Goal: Information Seeking & Learning: Learn about a topic

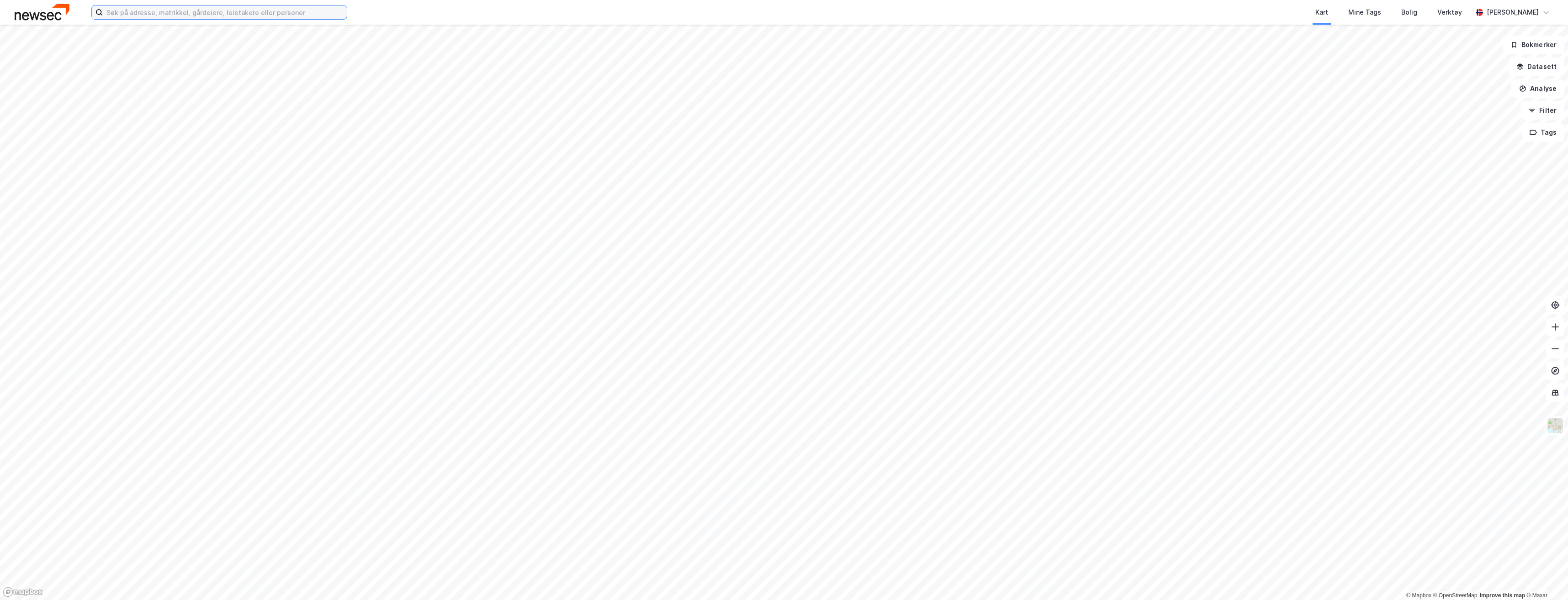
click at [217, 14] on input at bounding box center [225, 12] width 244 height 14
type input "c"
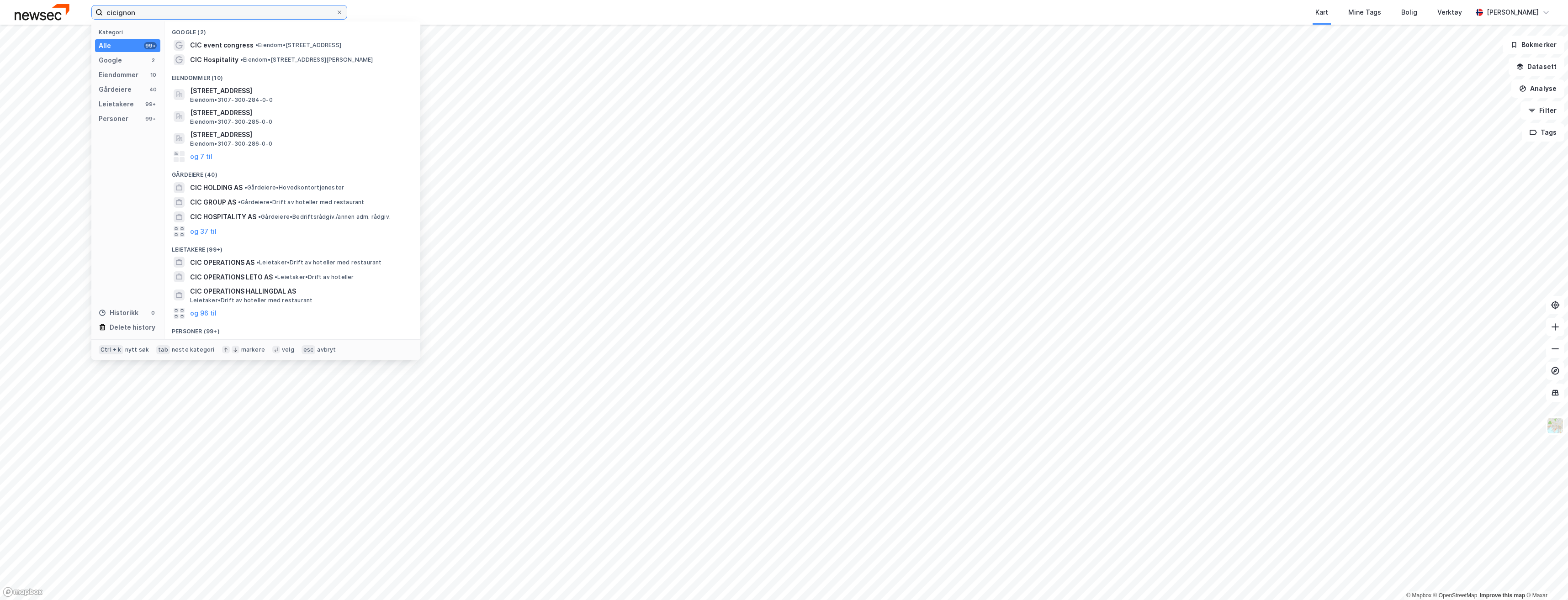
type input "cicignon"
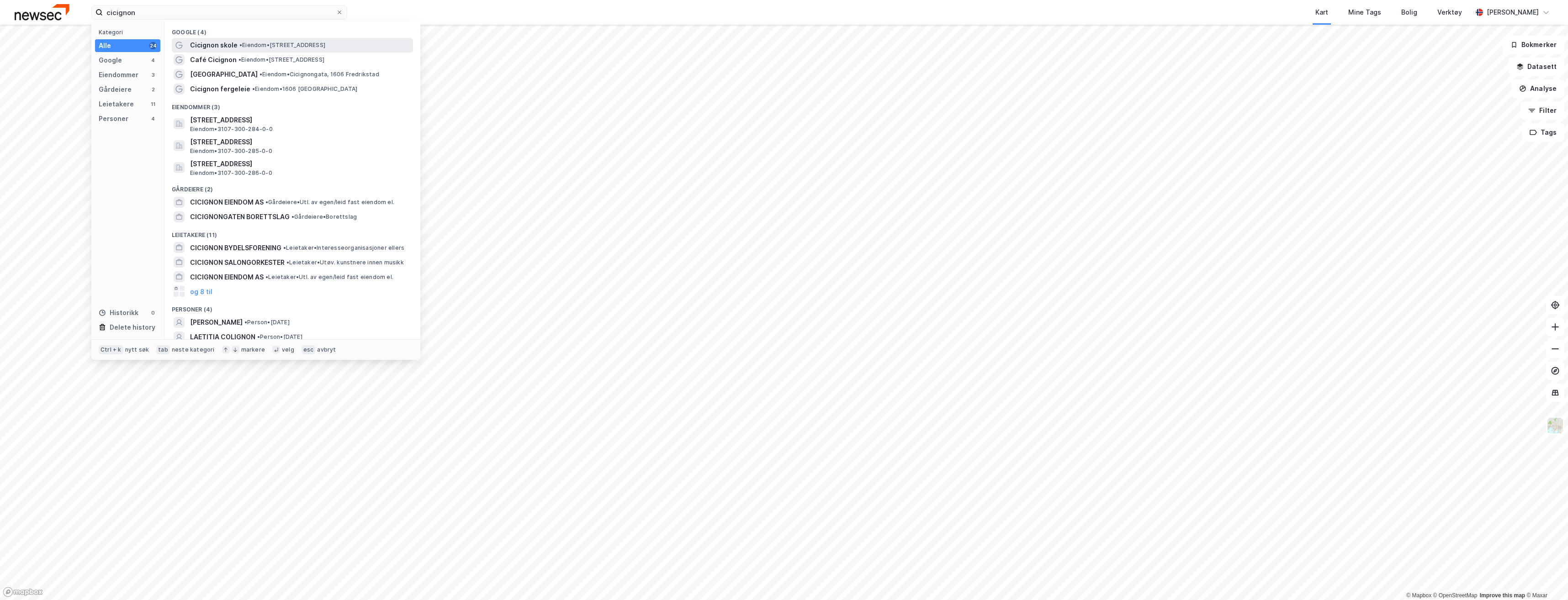
click at [299, 45] on span "• Eiendom • [STREET_ADDRESS]" at bounding box center [282, 45] width 86 height 7
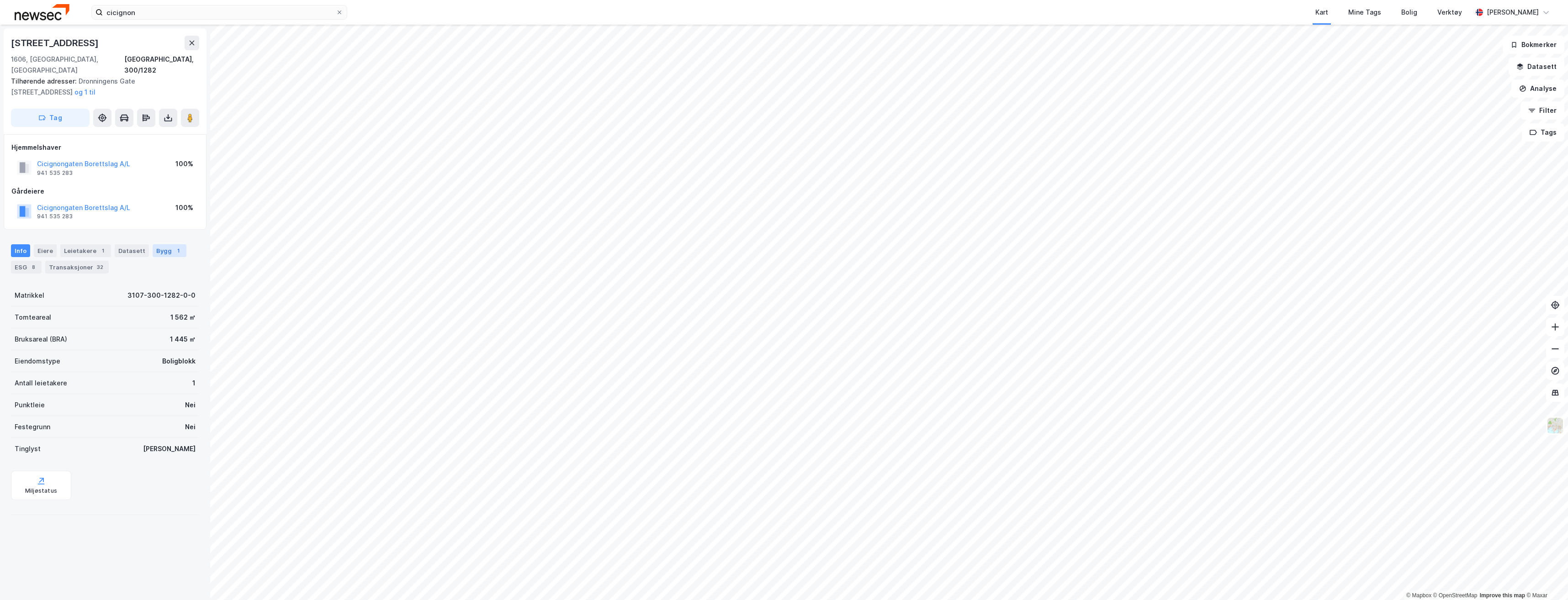
click at [153, 245] on div "Bygg 1" at bounding box center [170, 251] width 34 height 13
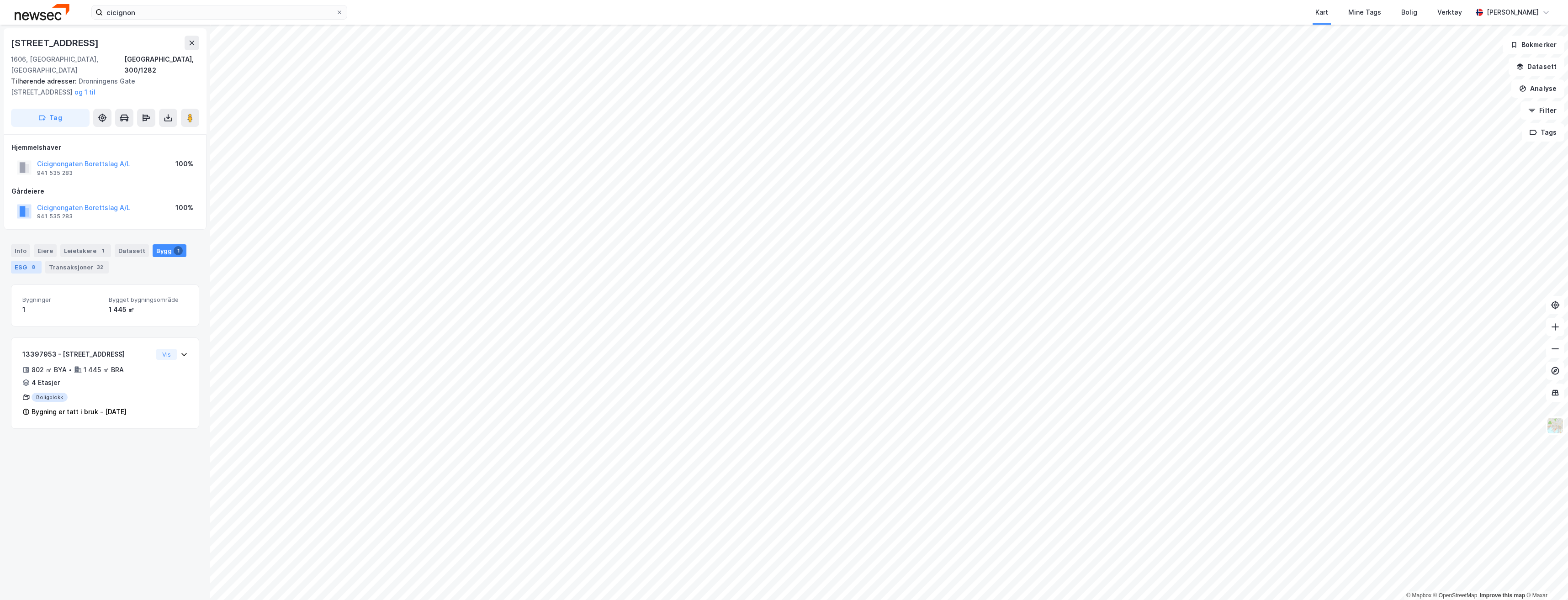
click at [26, 261] on div "ESG 8" at bounding box center [26, 267] width 30 height 13
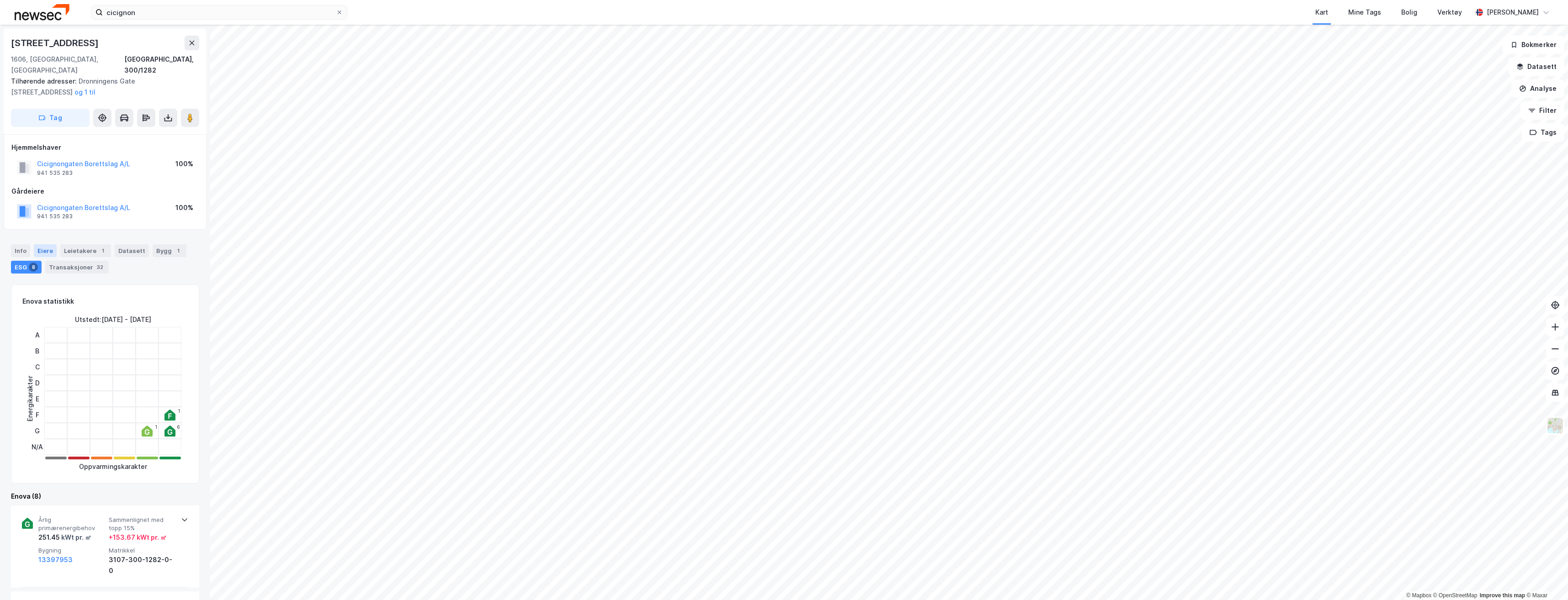
click at [46, 245] on div "Eiere" at bounding box center [46, 251] width 23 height 13
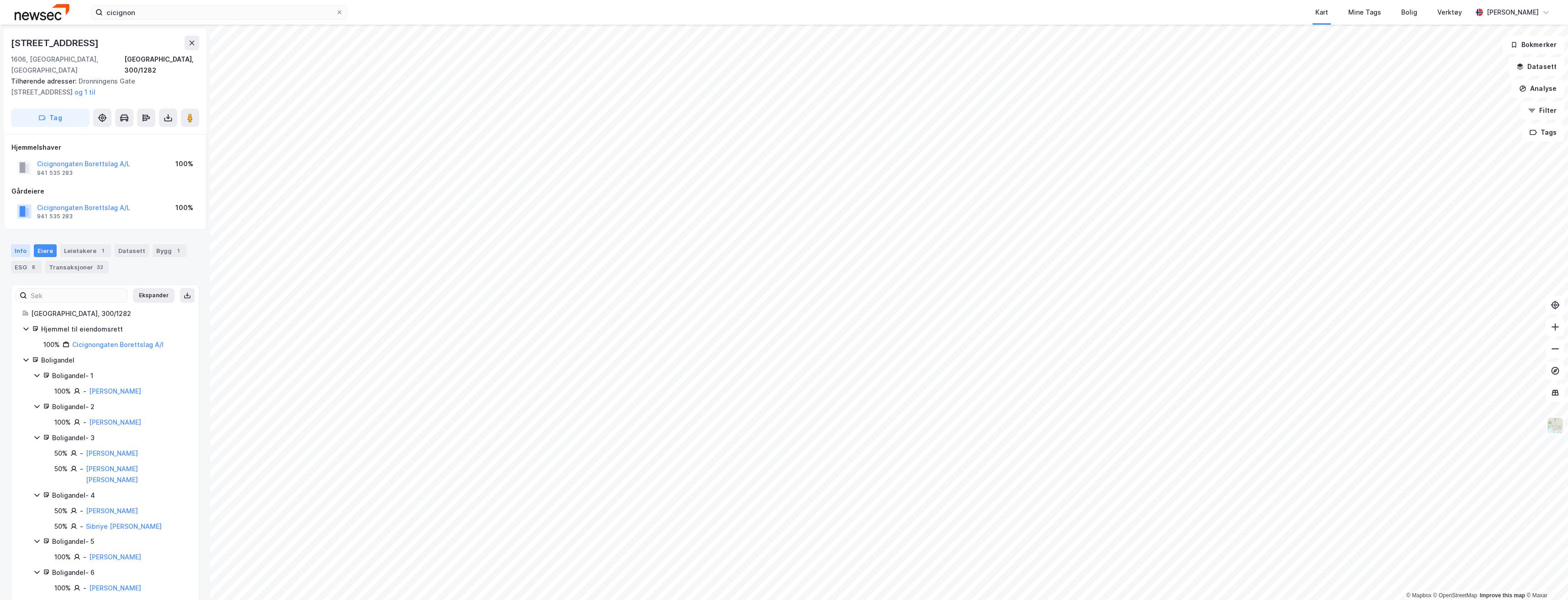
click at [16, 245] on div "Info" at bounding box center [21, 251] width 19 height 13
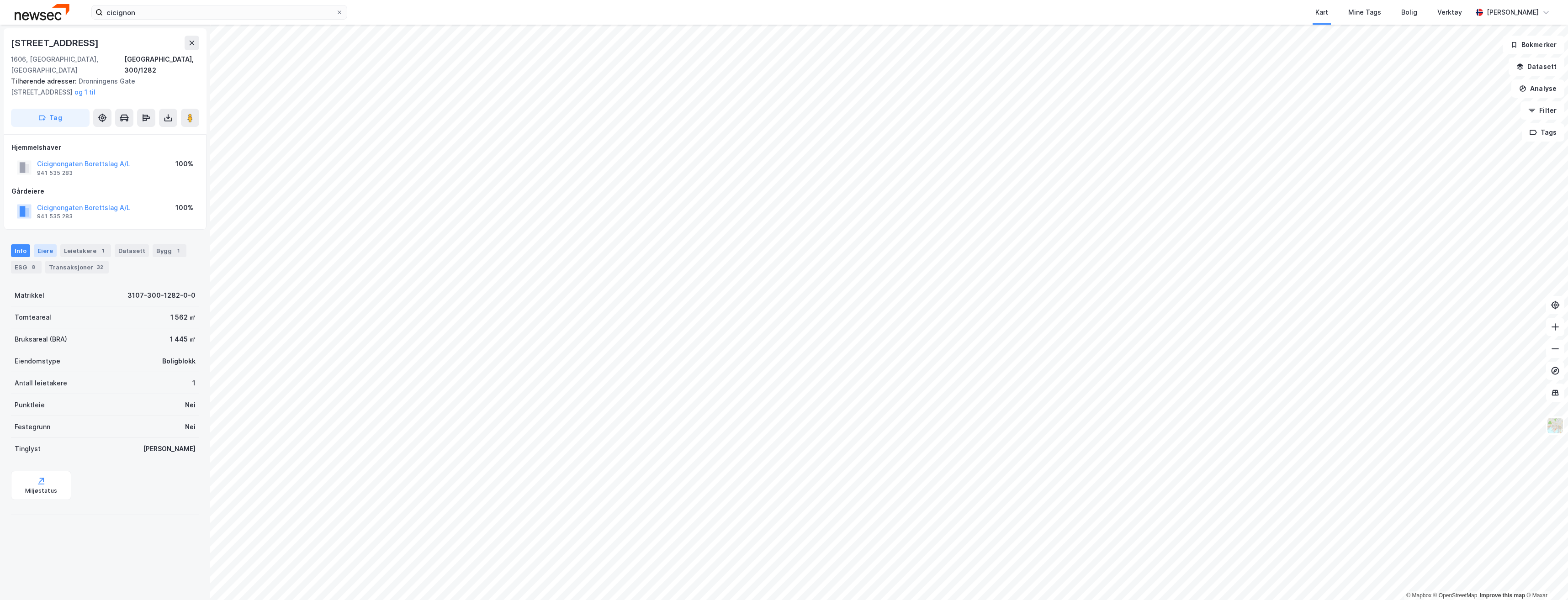
click at [47, 245] on div "Eiere" at bounding box center [46, 251] width 23 height 13
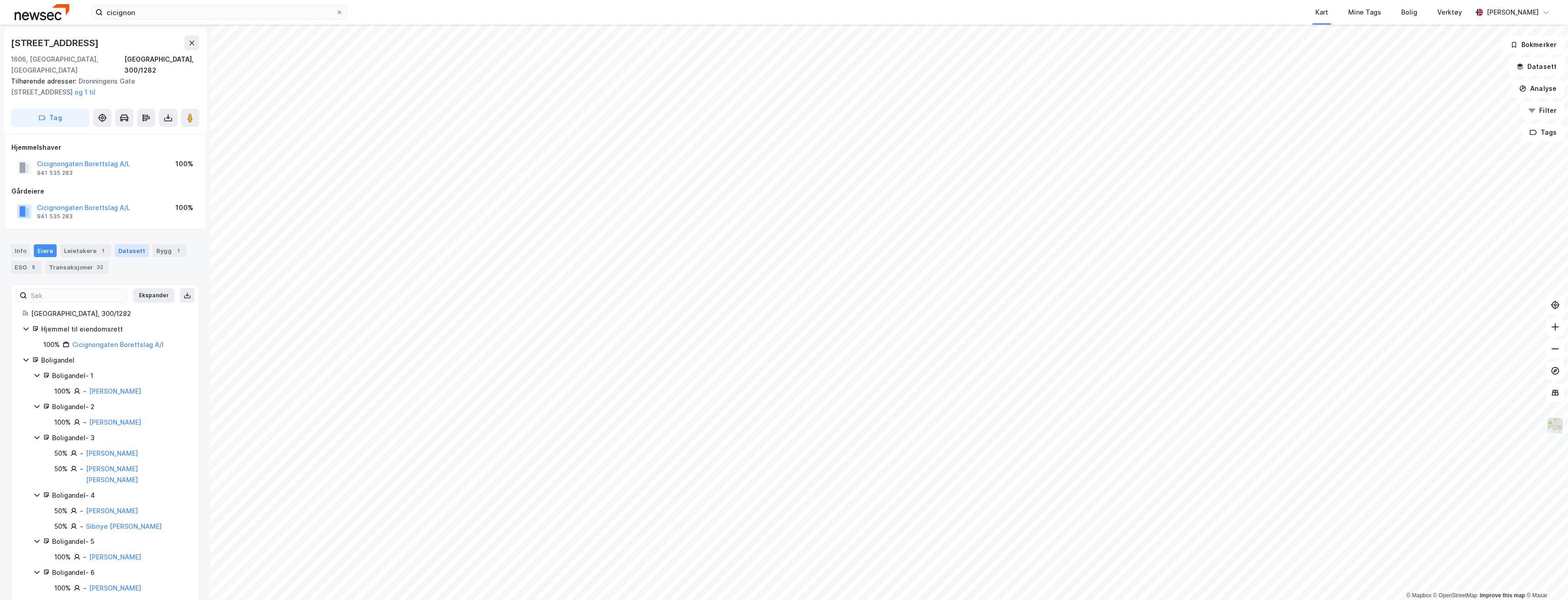
click at [127, 245] on div "Datasett" at bounding box center [131, 251] width 34 height 13
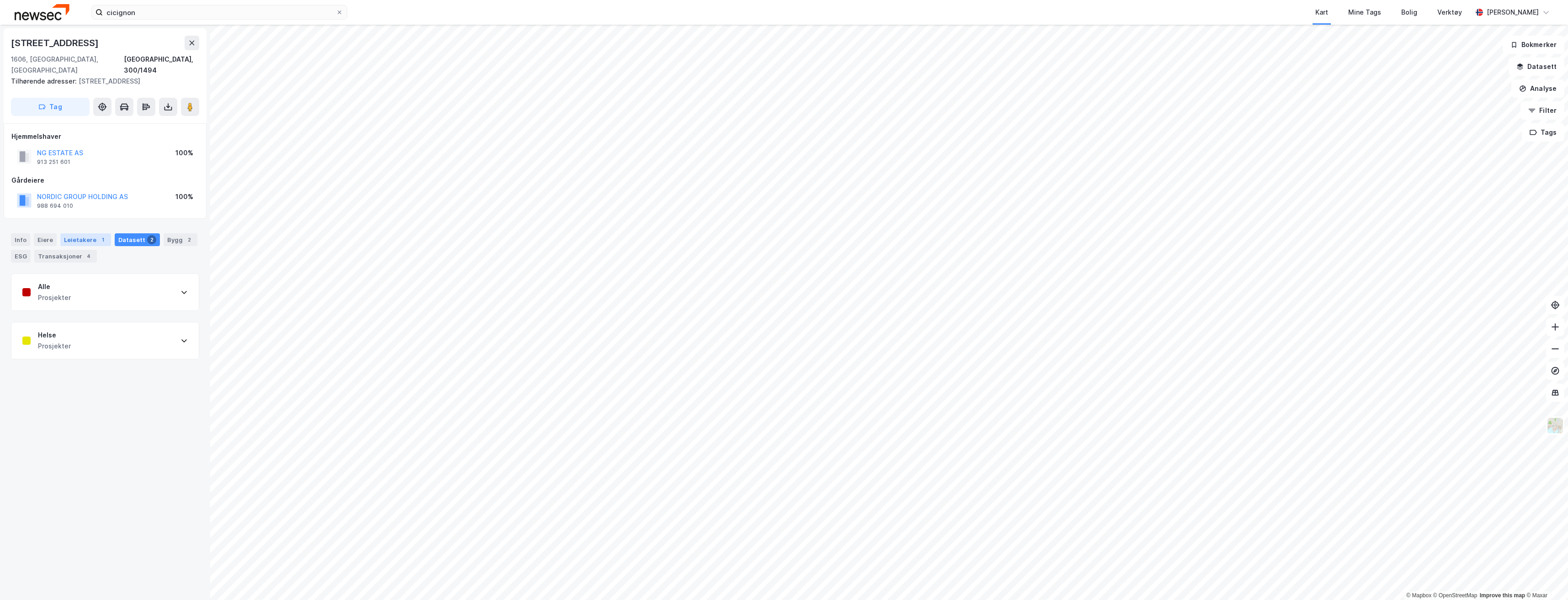
click at [75, 234] on div "Leietakere 1" at bounding box center [85, 240] width 51 height 13
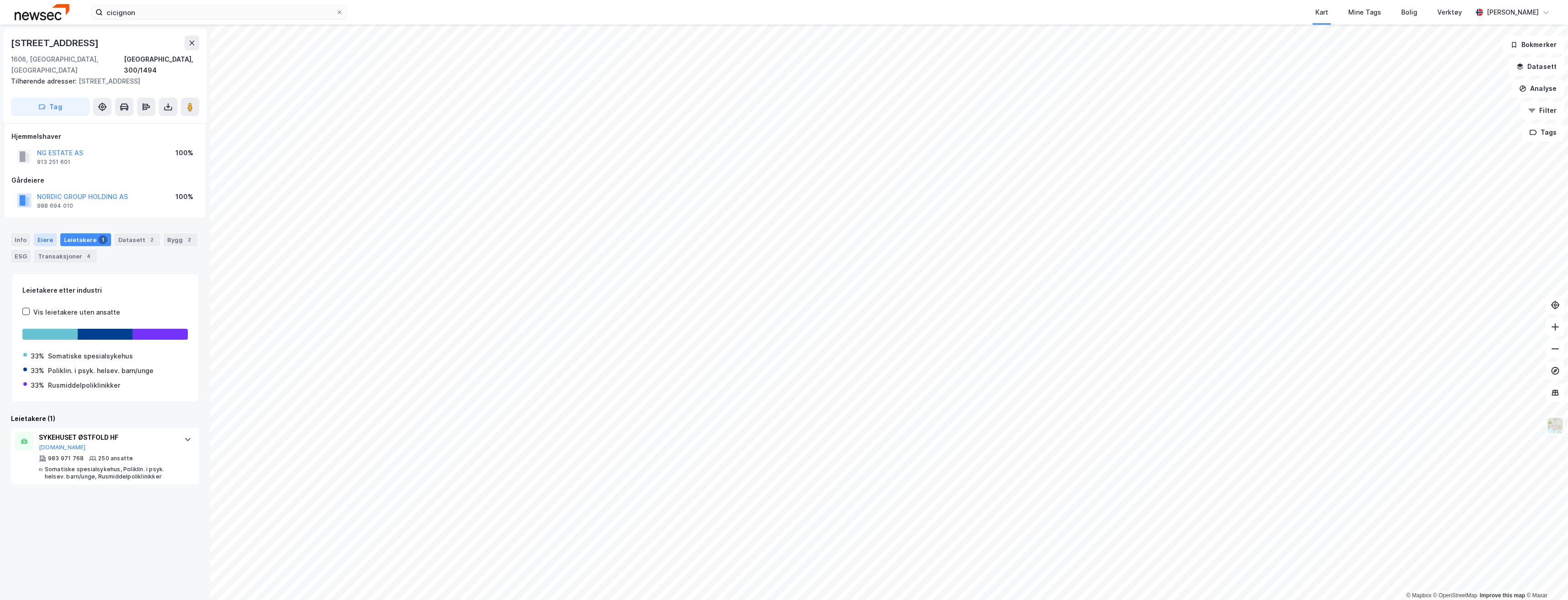
click at [46, 234] on div "Eiere" at bounding box center [46, 240] width 23 height 13
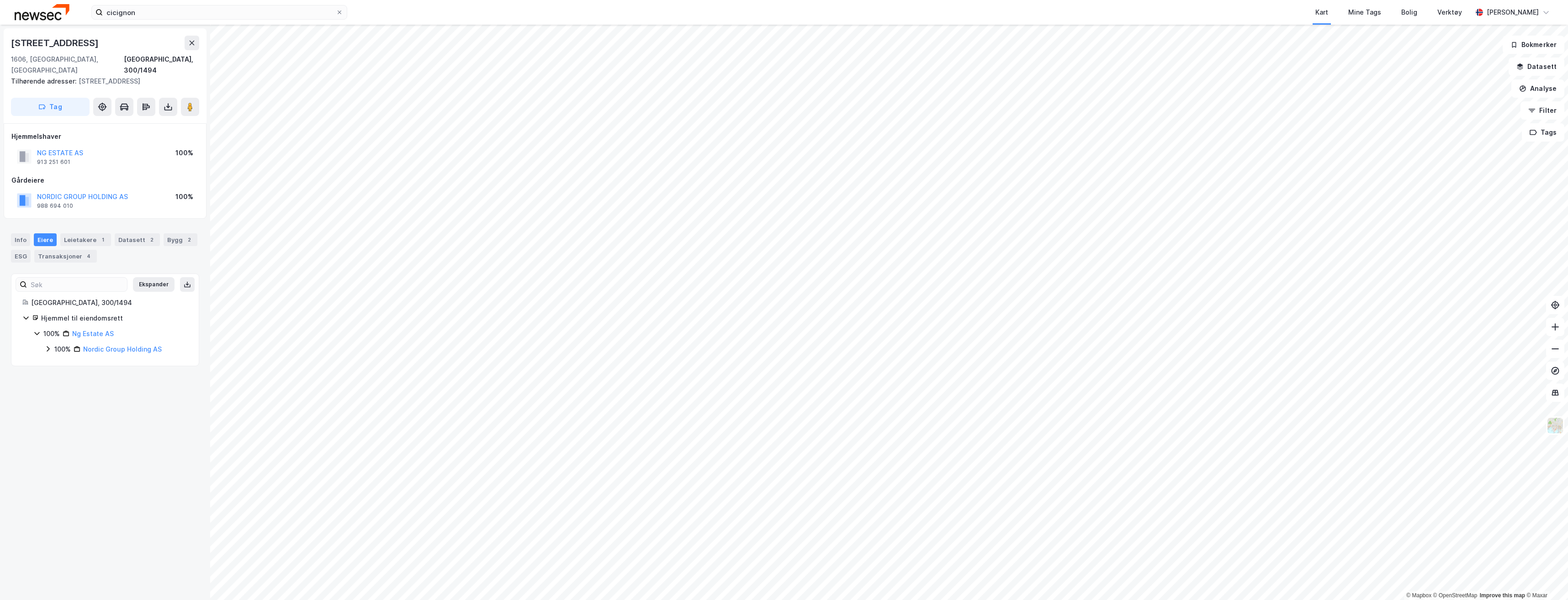
drag, startPoint x: 170, startPoint y: 233, endPoint x: 125, endPoint y: 239, distance: 45.4
click at [170, 234] on div "Bygg 2" at bounding box center [181, 240] width 34 height 13
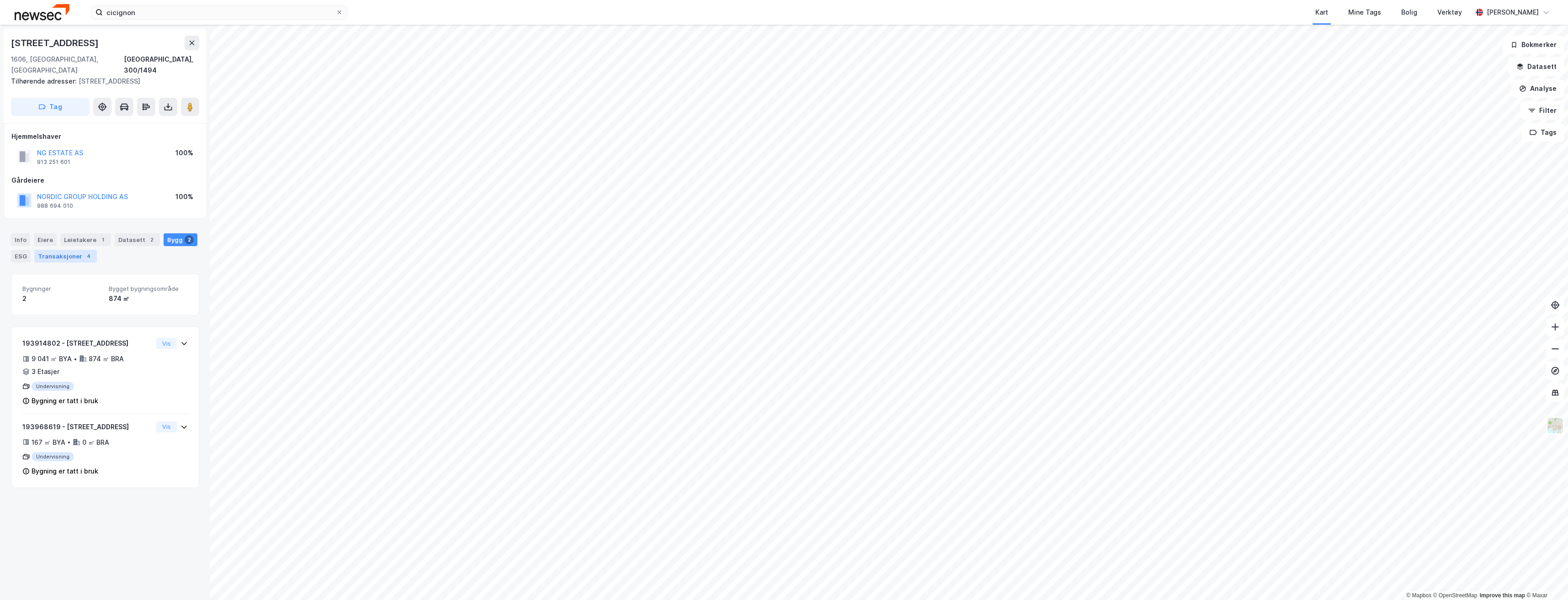
click at [63, 252] on div "Transaksjoner 4" at bounding box center [65, 256] width 63 height 13
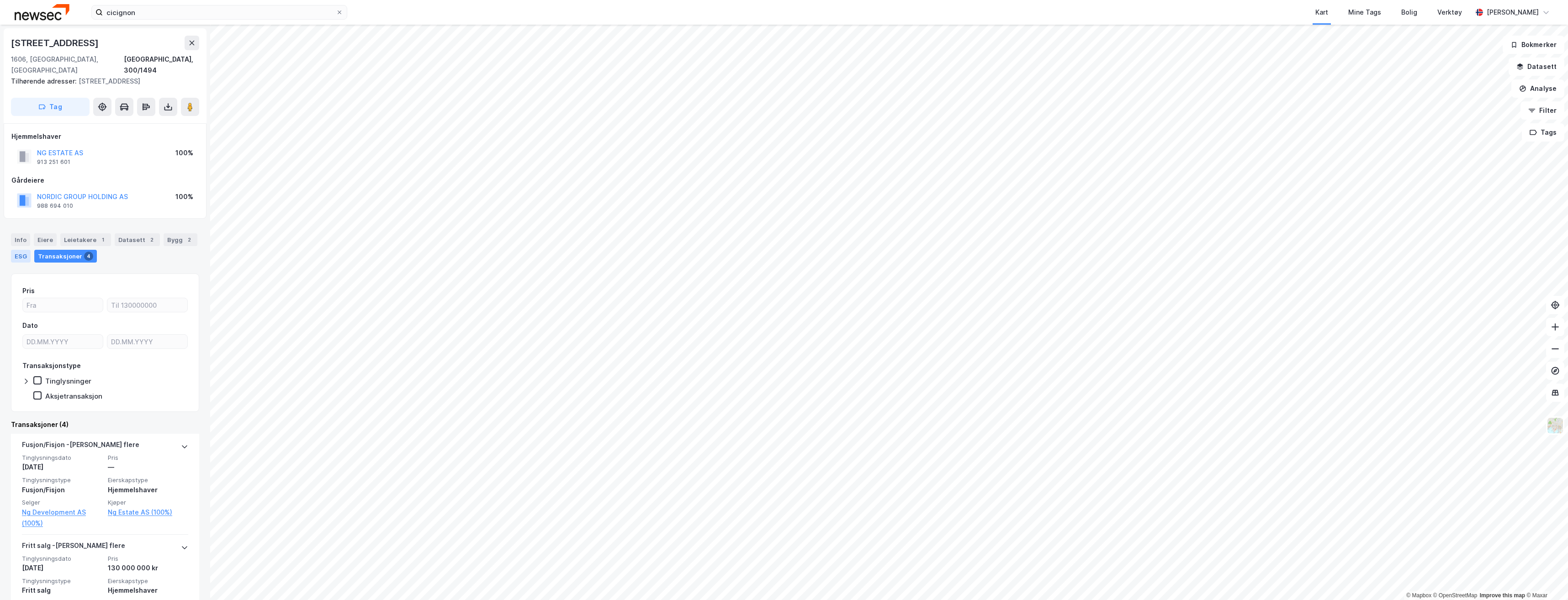
click at [20, 250] on div "ESG" at bounding box center [21, 256] width 19 height 13
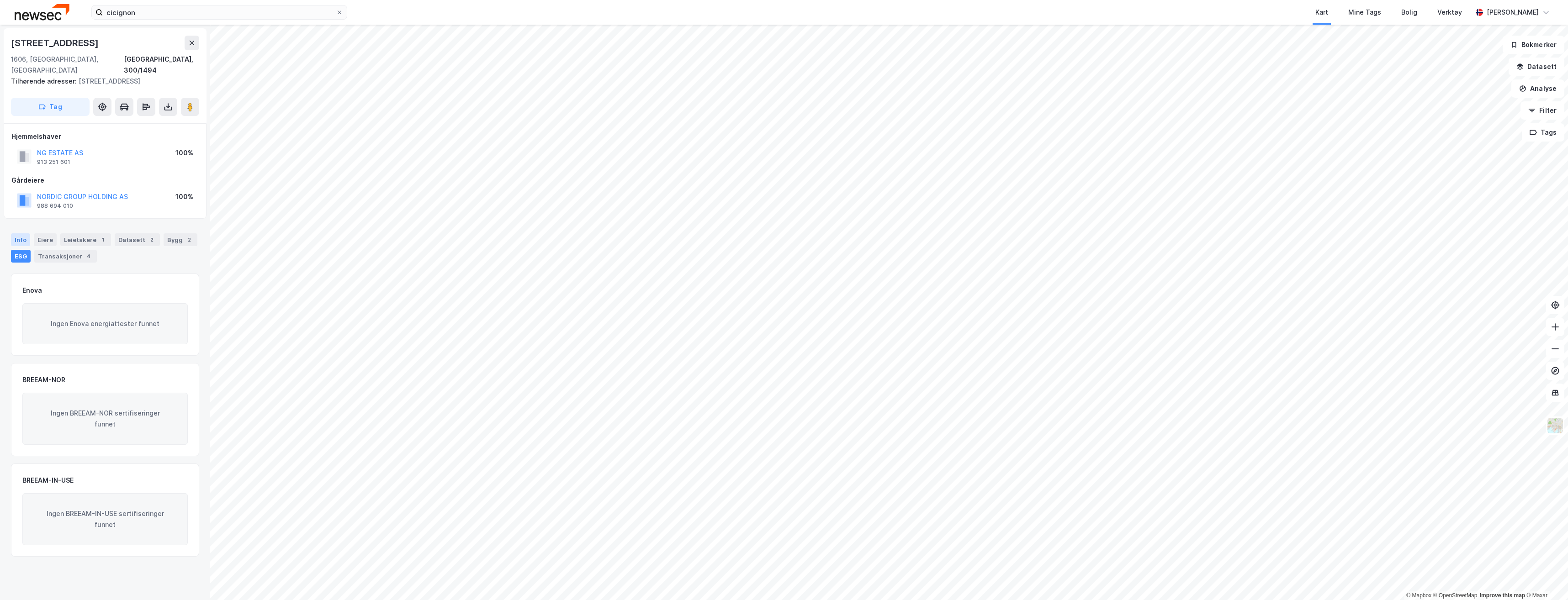
click at [25, 234] on div "Info" at bounding box center [21, 240] width 19 height 13
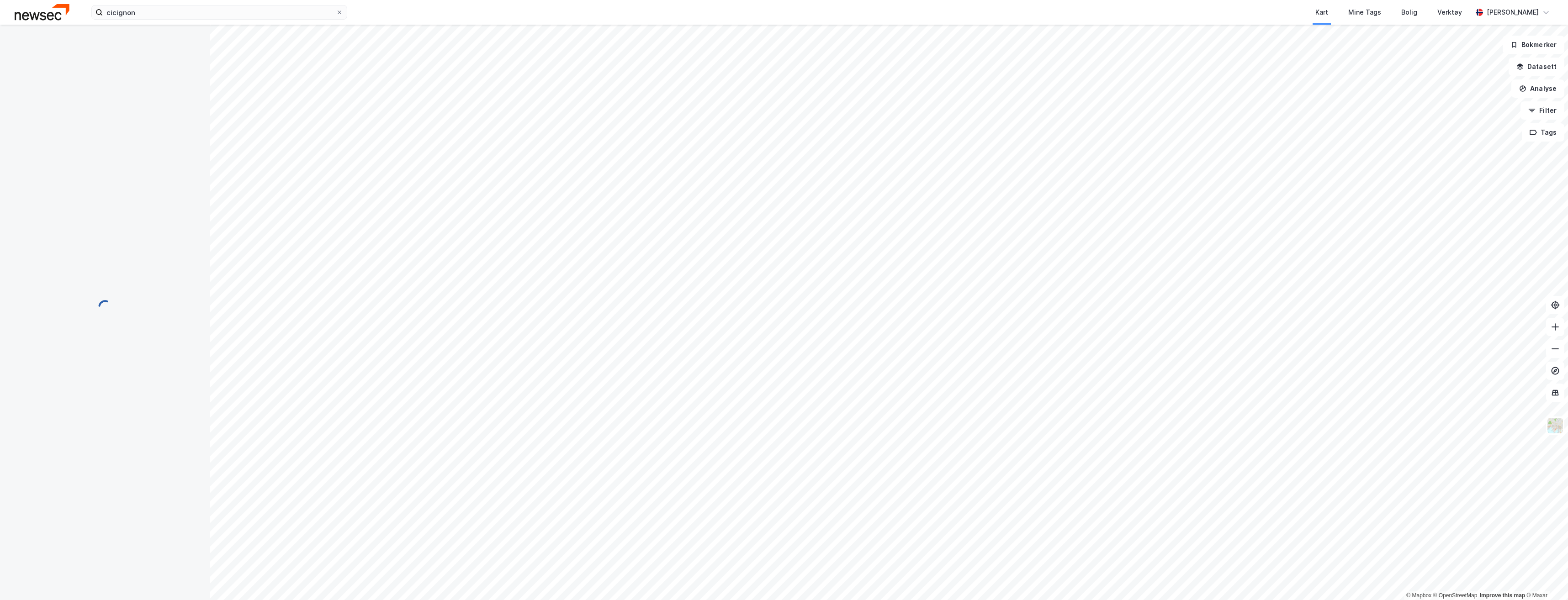
scroll to position [5, 0]
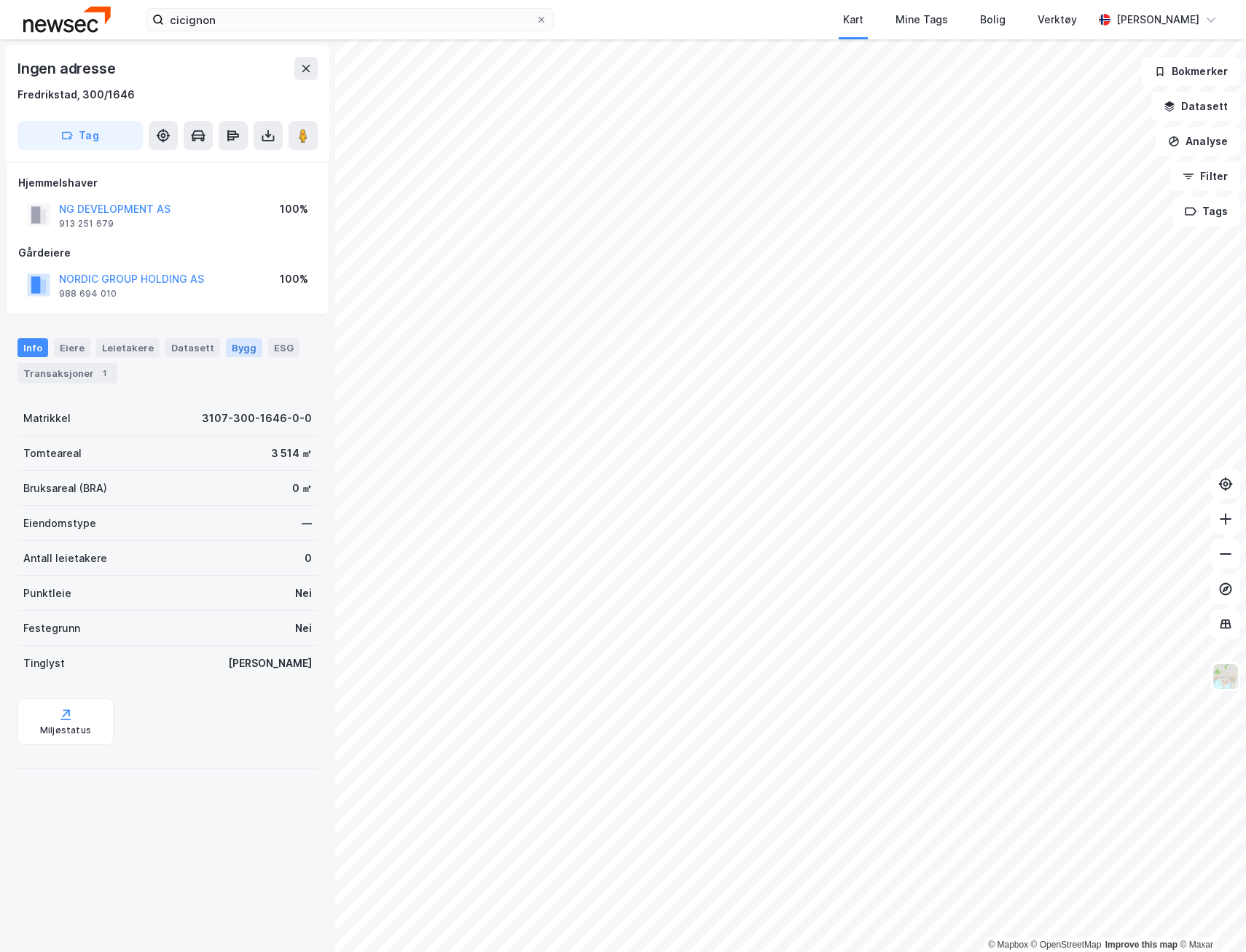
click at [229, 356] on div "Bygg" at bounding box center [245, 348] width 37 height 19
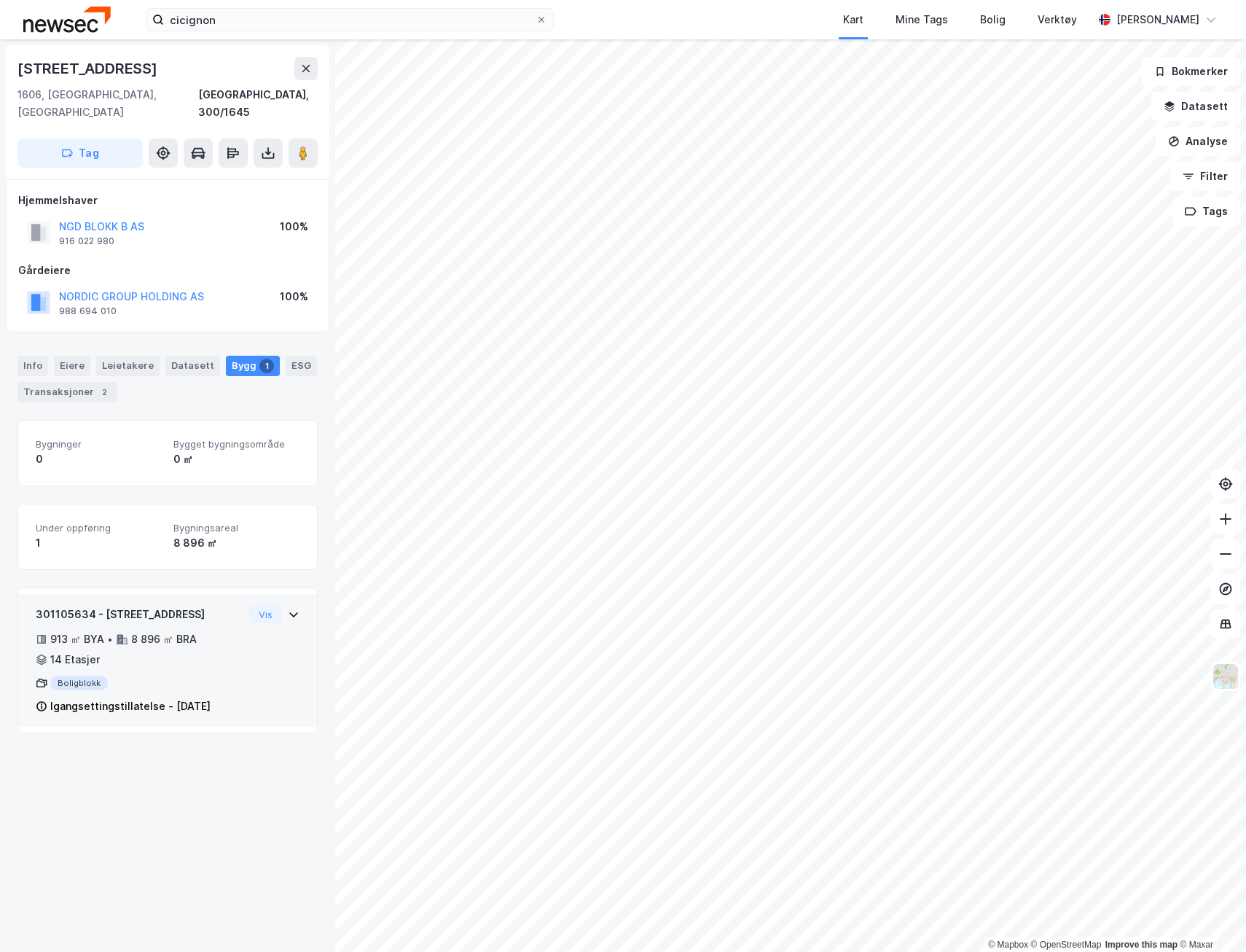
click at [275, 612] on div "301105634 - [STREET_ADDRESS] ㎡ BYA • 8 896 ㎡ BRA • 14 Etasjer Boligblokk Igangs…" at bounding box center [168, 666] width 264 height 121
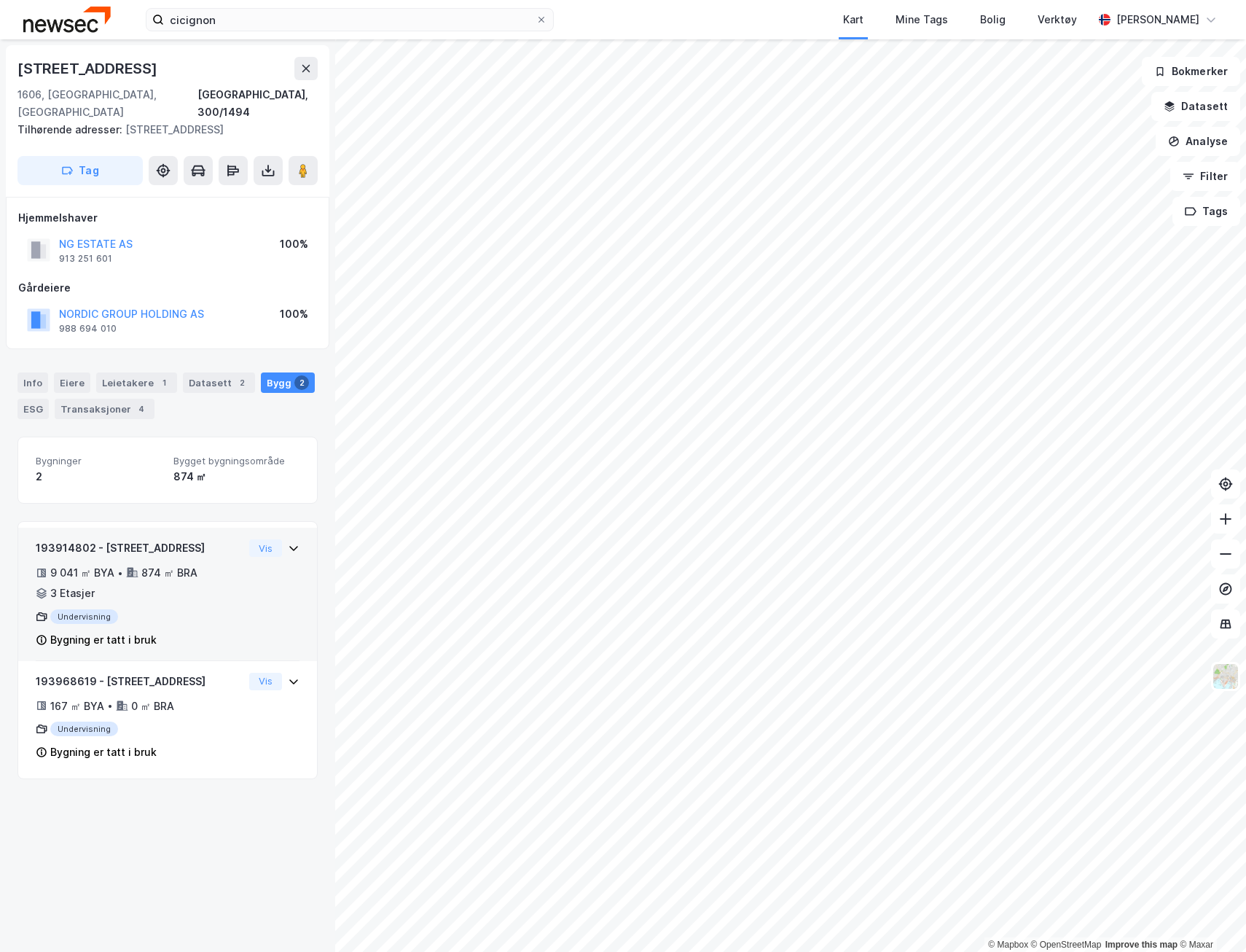
click at [287, 542] on icon at bounding box center [293, 548] width 12 height 12
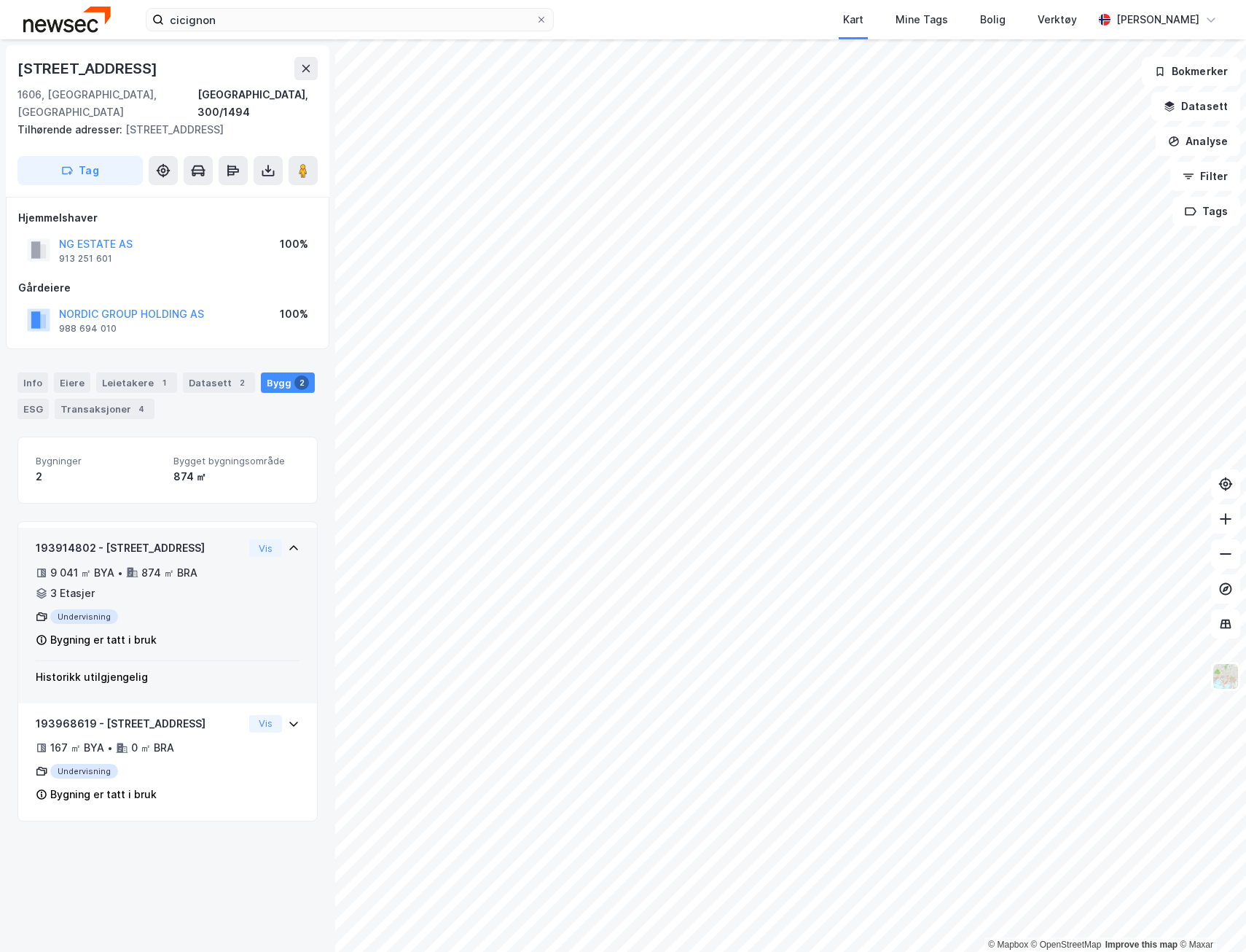
click at [287, 542] on icon at bounding box center [293, 548] width 12 height 12
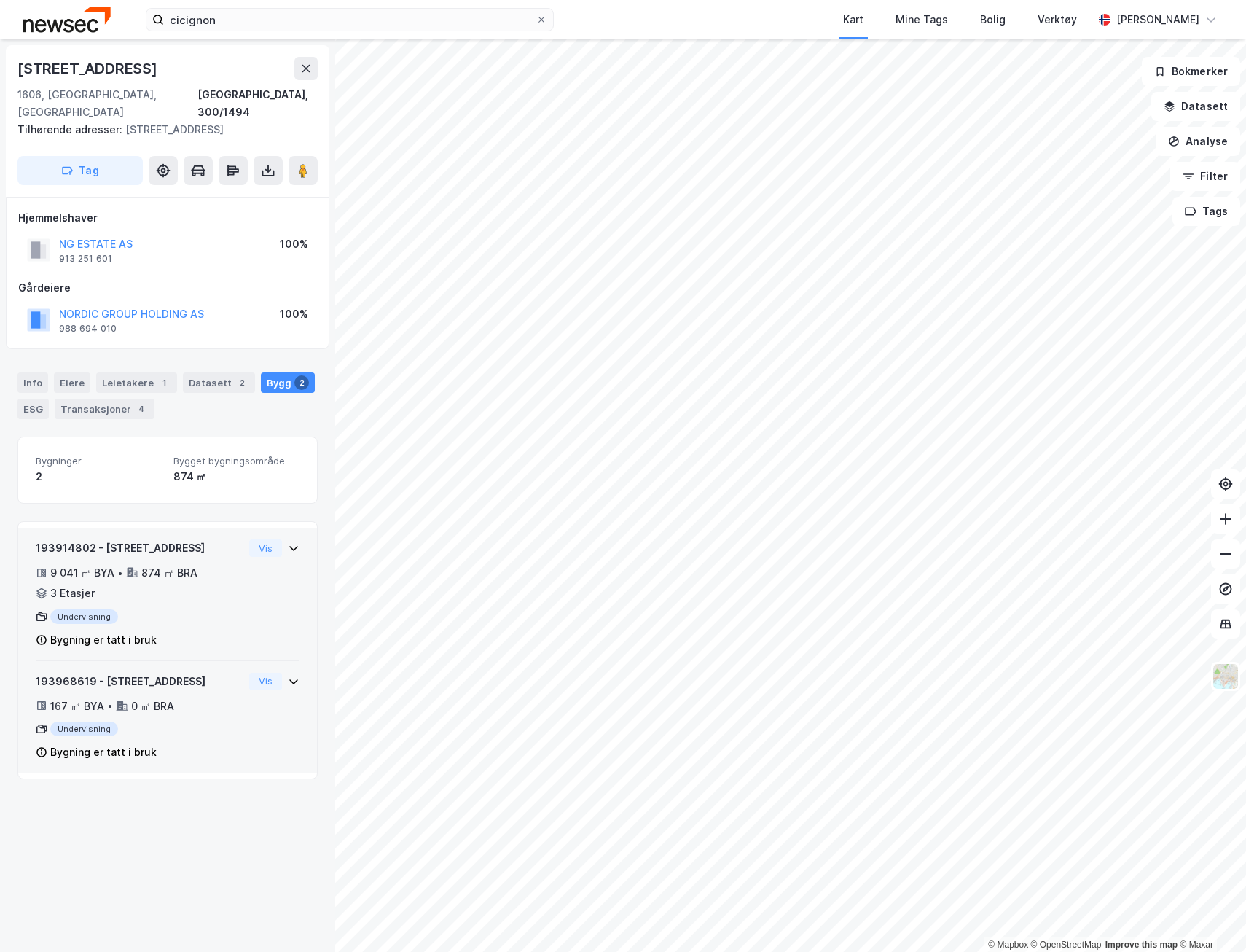
click at [287, 676] on icon at bounding box center [293, 682] width 12 height 12
click at [46, 373] on div "Info" at bounding box center [33, 383] width 31 height 20
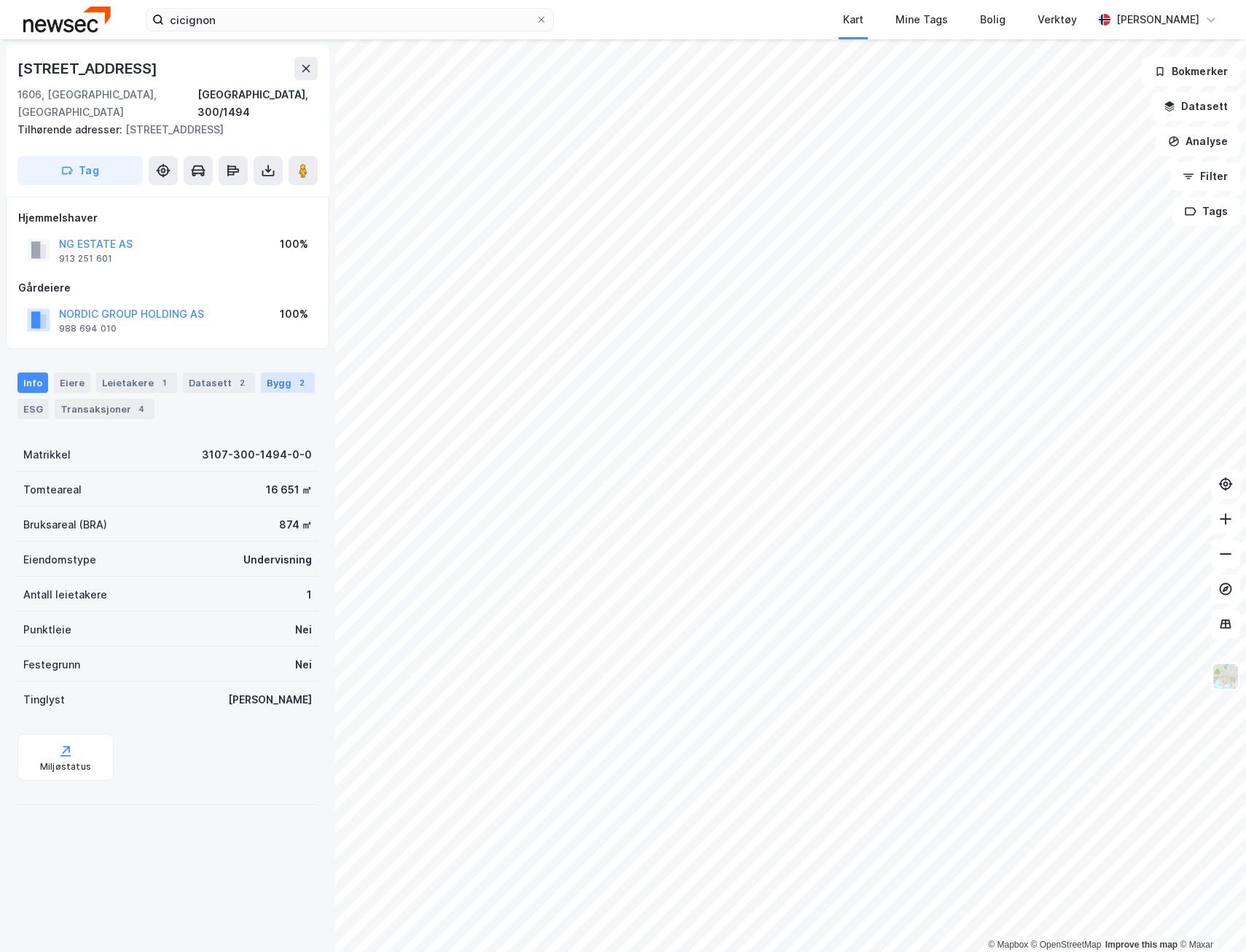
click at [276, 373] on div "Bygg 2" at bounding box center [288, 383] width 54 height 20
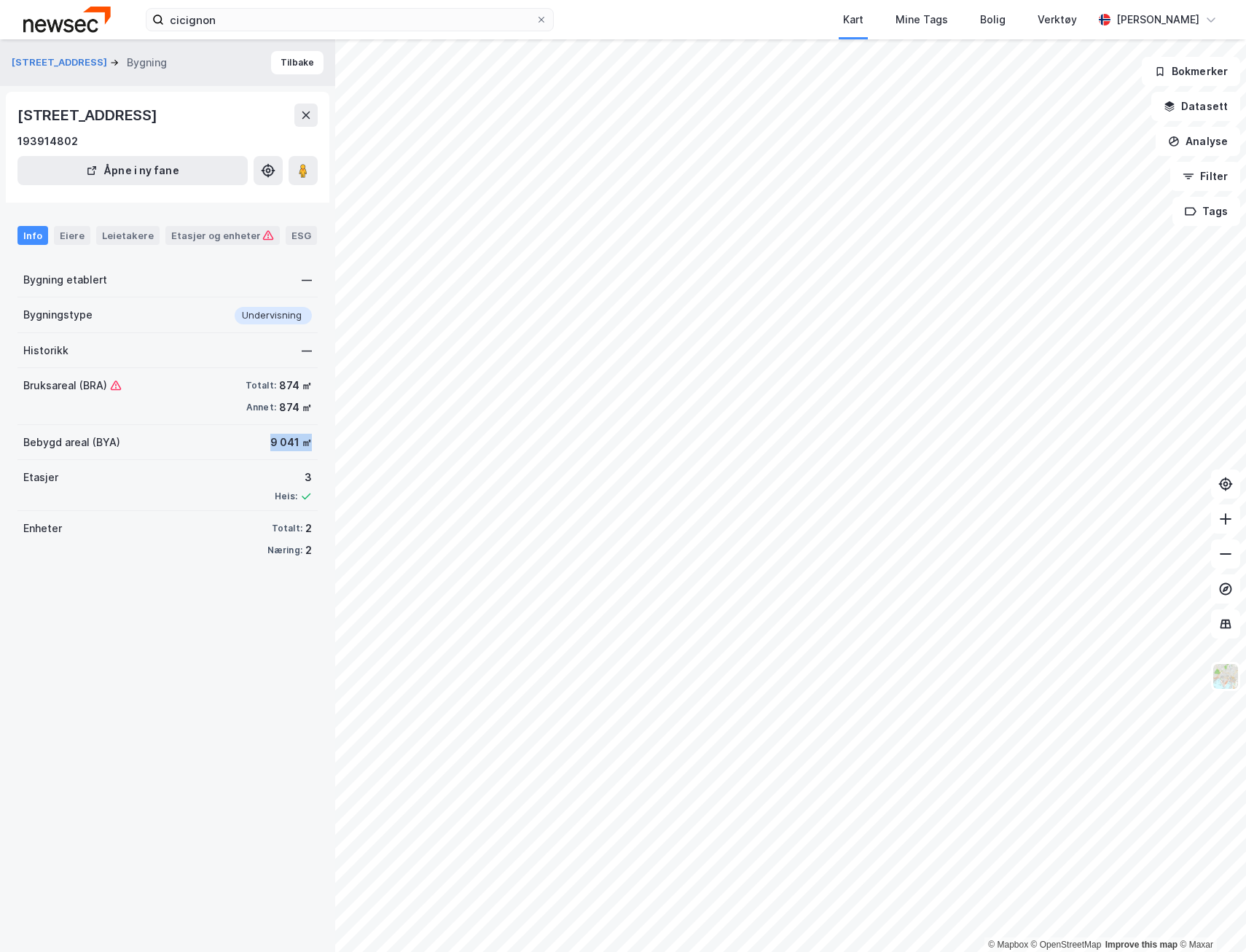
drag, startPoint x: 255, startPoint y: 436, endPoint x: 305, endPoint y: 439, distance: 50.1
click at [305, 439] on div "Bebygd areal (BYA) 9 041 ㎡" at bounding box center [167, 443] width 300 height 35
